Goal: Task Accomplishment & Management: Manage account settings

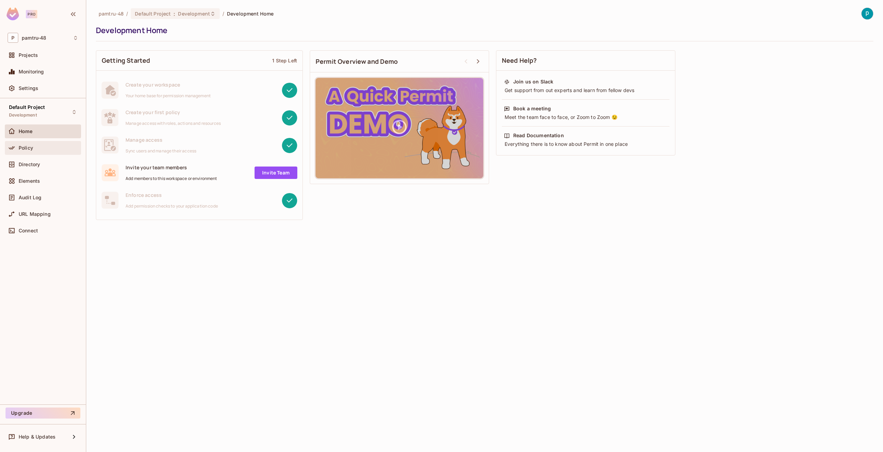
click at [43, 151] on div "Policy" at bounding box center [43, 148] width 71 height 8
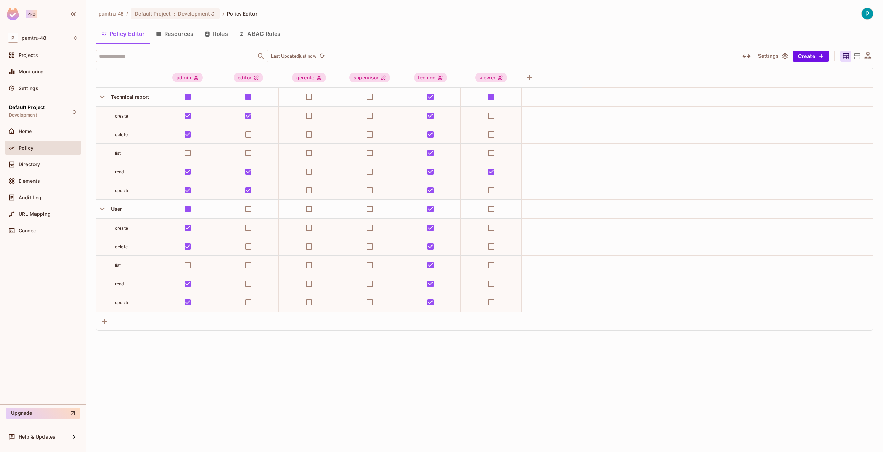
click at [181, 32] on button "Resources" at bounding box center [174, 33] width 49 height 17
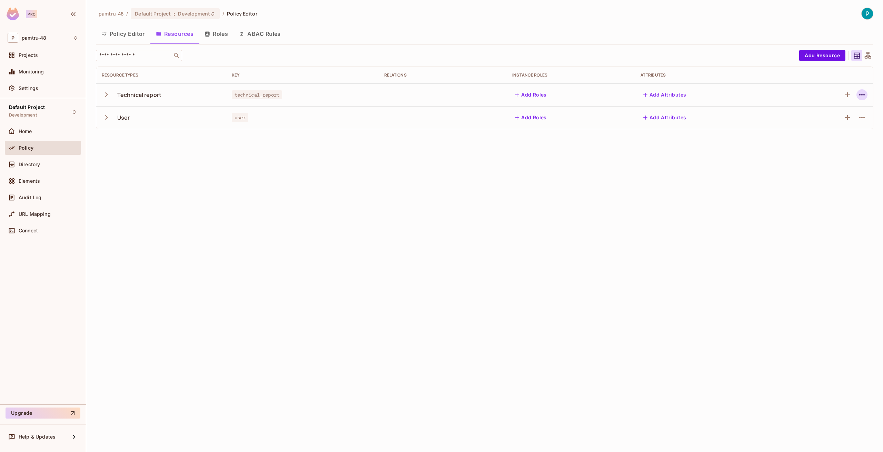
click at [859, 92] on icon "button" at bounding box center [861, 95] width 8 height 8
click at [837, 120] on div "Edit Resource" at bounding box center [831, 122] width 32 height 7
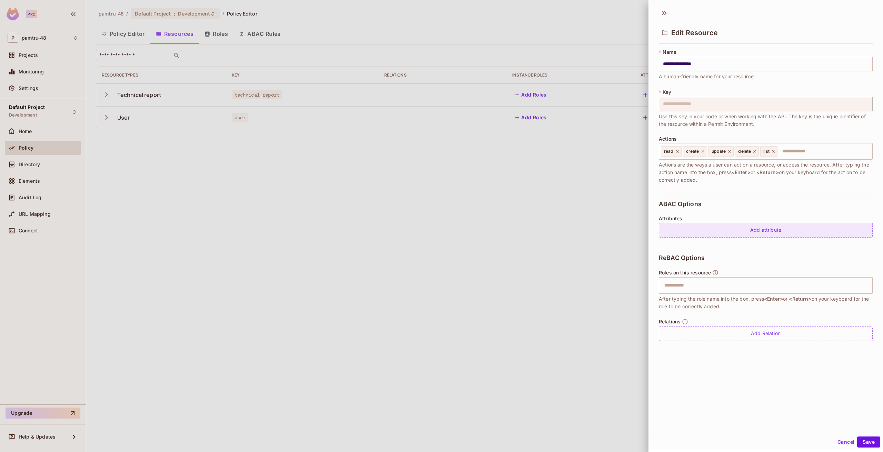
click at [685, 229] on div "Add attribute" at bounding box center [765, 230] width 214 height 15
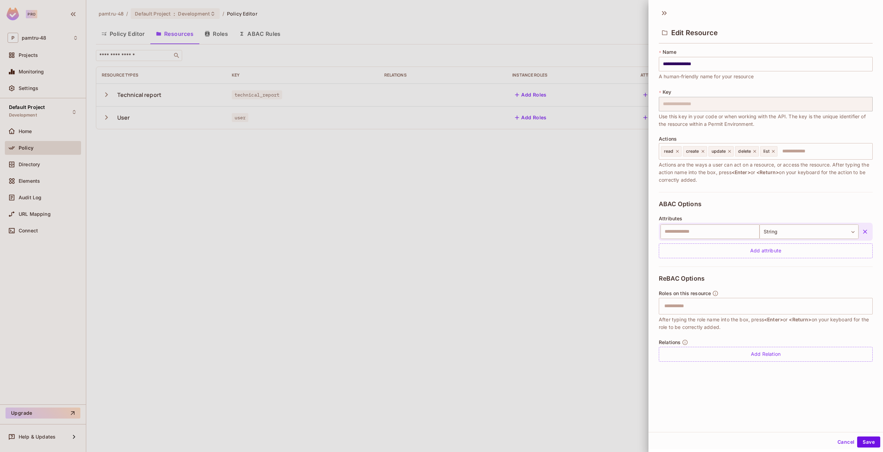
click at [331, 179] on div at bounding box center [441, 226] width 883 height 452
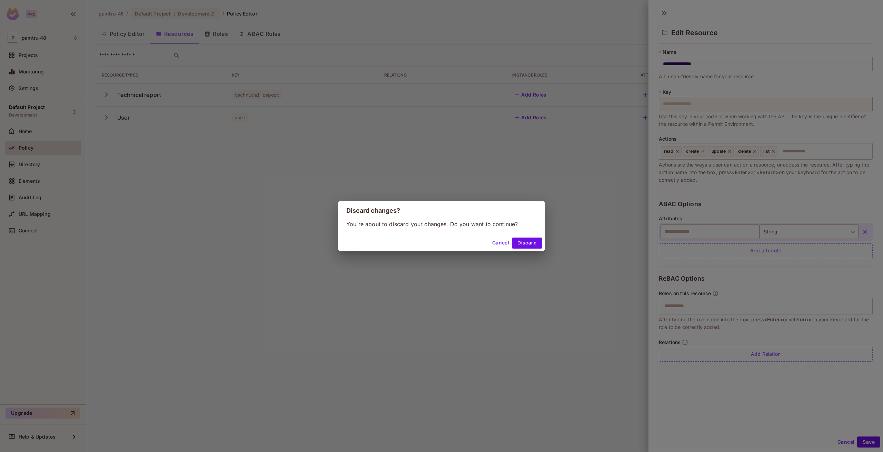
click at [504, 240] on button "Cancel" at bounding box center [500, 243] width 22 height 11
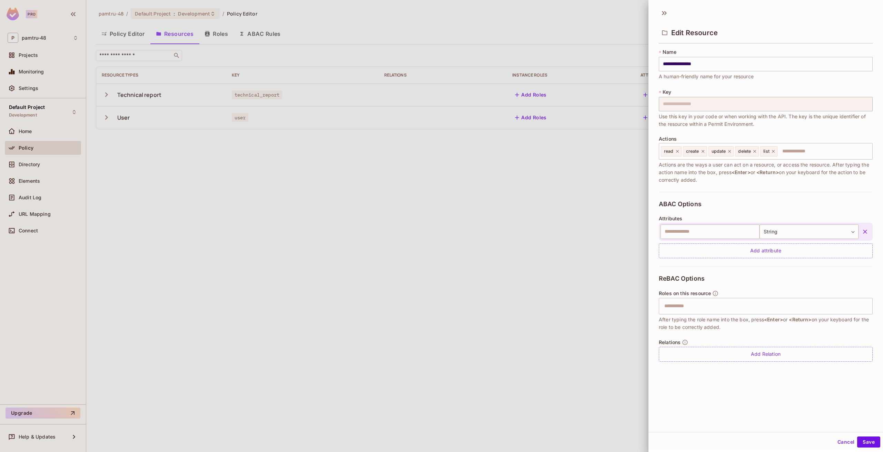
click at [29, 163] on div at bounding box center [441, 226] width 883 height 452
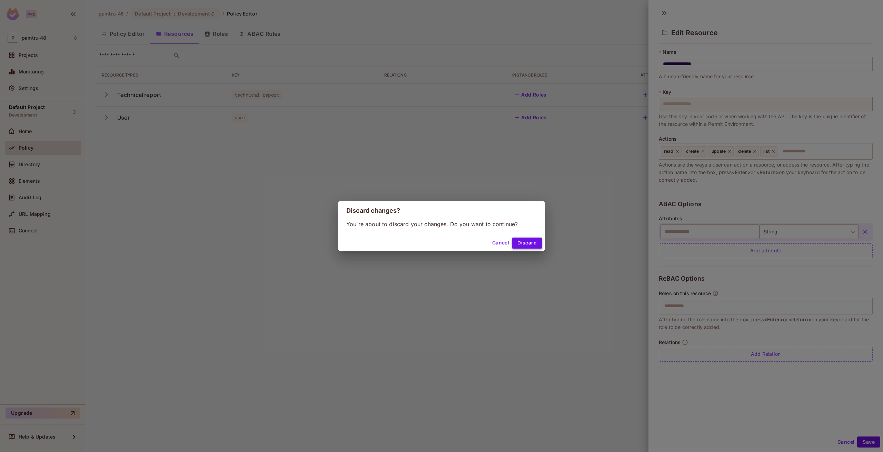
click at [526, 243] on button "Discard" at bounding box center [527, 243] width 30 height 11
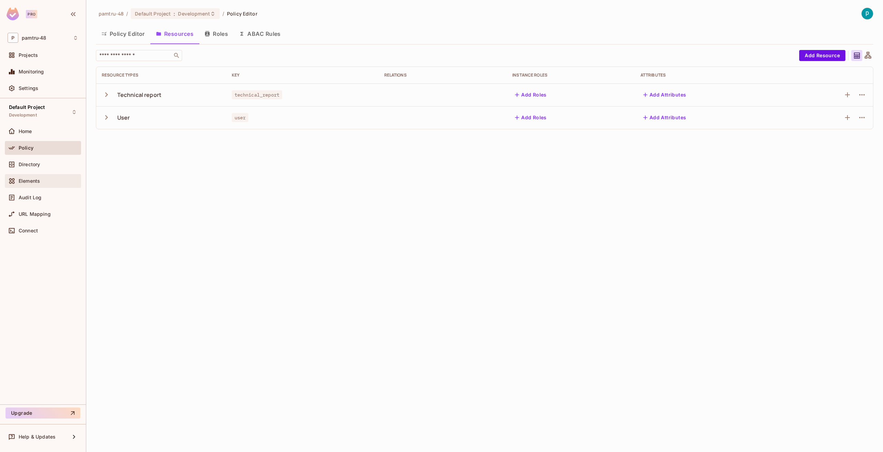
click at [32, 184] on div "Elements" at bounding box center [43, 181] width 71 height 8
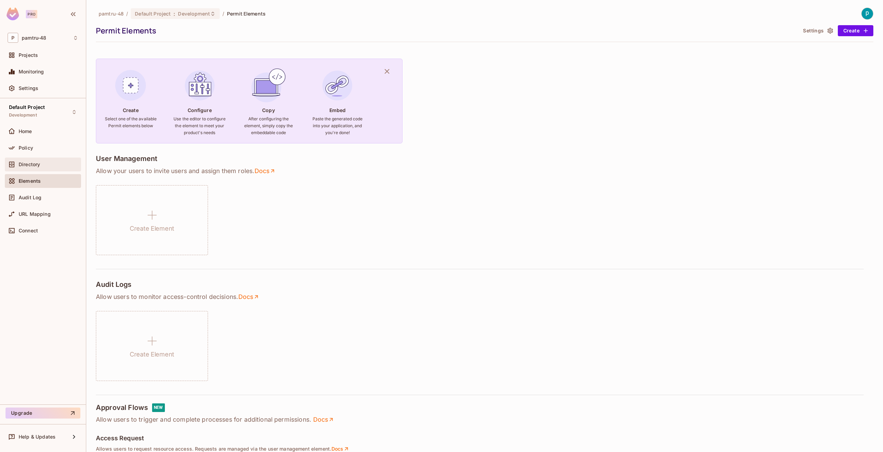
click at [36, 163] on span "Directory" at bounding box center [29, 165] width 21 height 6
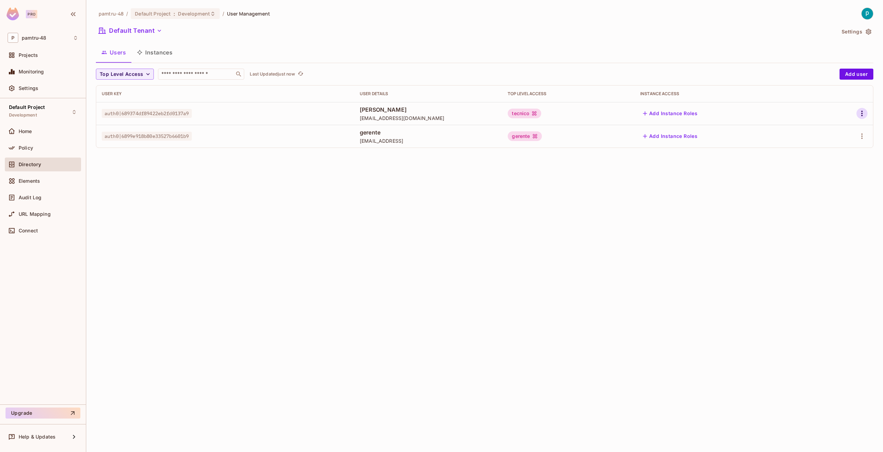
click at [863, 110] on icon "button" at bounding box center [861, 113] width 8 height 8
click at [831, 159] on div "Delete User" at bounding box center [833, 159] width 27 height 7
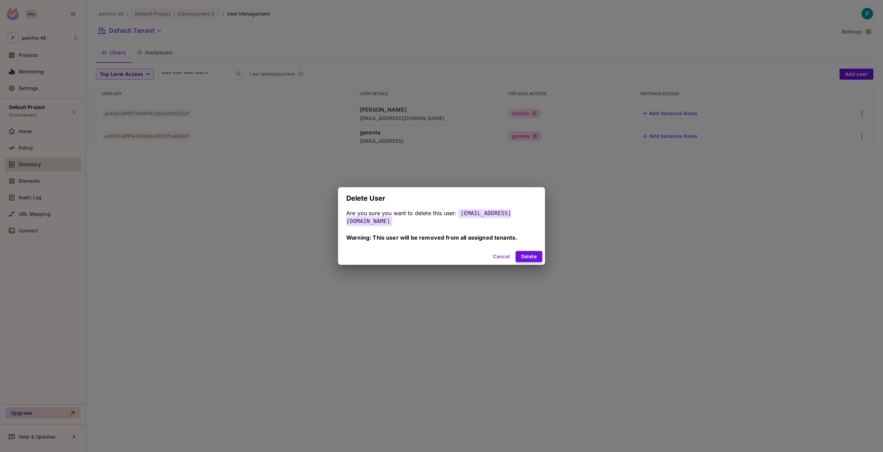
click at [520, 253] on button "Delete" at bounding box center [528, 256] width 27 height 11
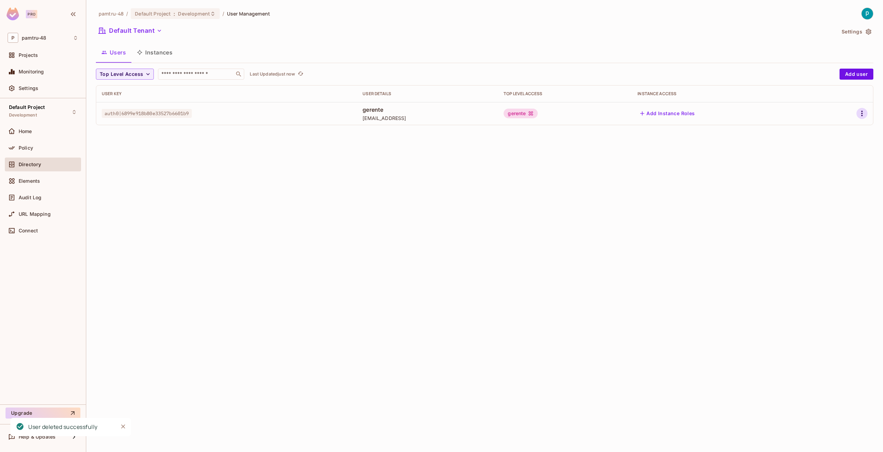
click at [864, 115] on icon "button" at bounding box center [861, 113] width 8 height 8
click at [828, 160] on div "Delete User" at bounding box center [833, 159] width 27 height 7
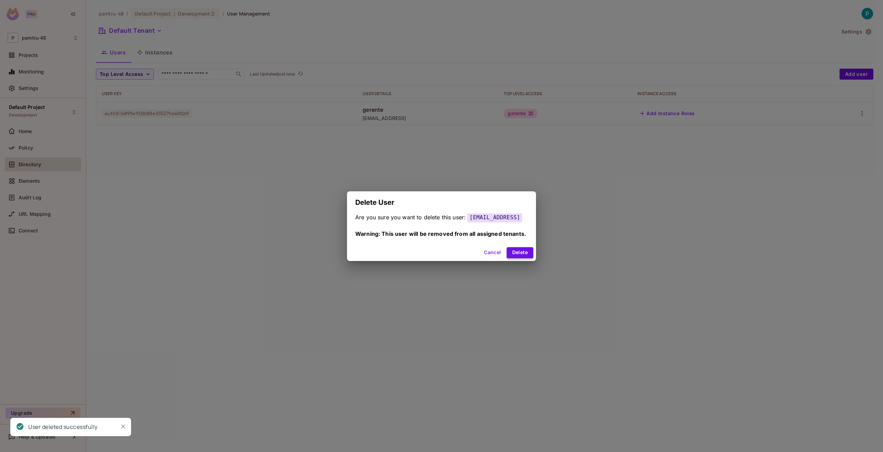
click at [528, 250] on button "Delete" at bounding box center [519, 252] width 27 height 11
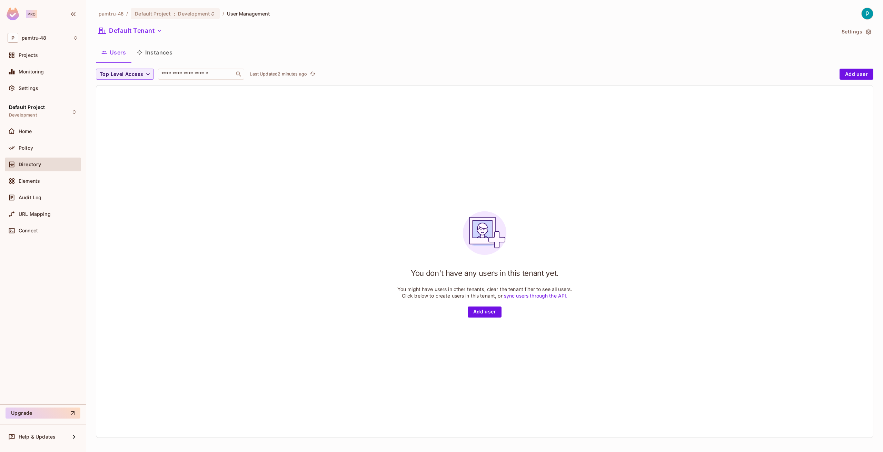
click at [34, 164] on span "Directory" at bounding box center [30, 165] width 22 height 6
